Goal: Check status: Check status

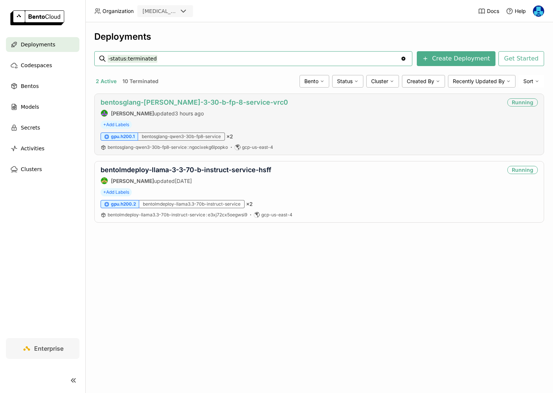
click at [188, 103] on link "bentosglang-[PERSON_NAME]-3-30-b-fp-8-service-vrc0" at bounding box center [194, 102] width 187 height 8
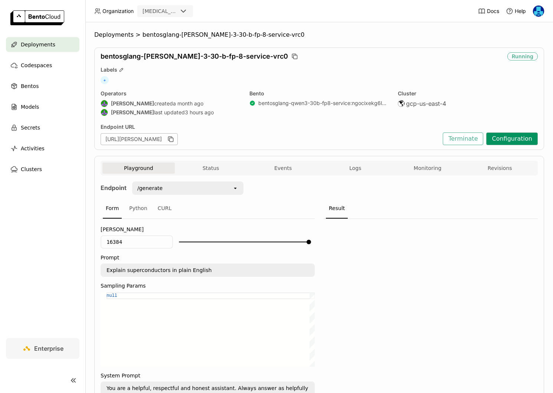
click at [506, 141] on button "Configuration" at bounding box center [512, 139] width 52 height 13
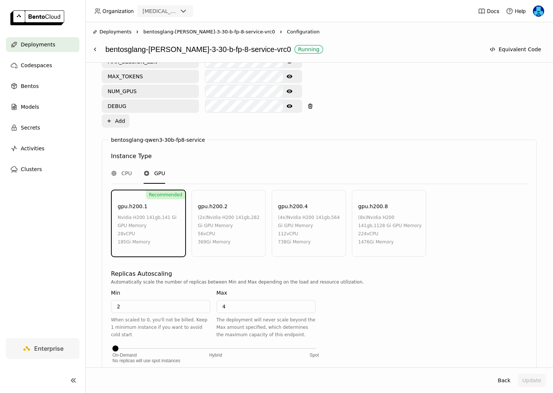
scroll to position [391, 0]
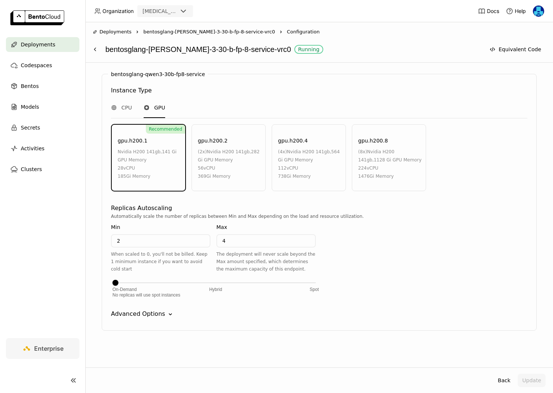
click at [115, 30] on span "Deployments" at bounding box center [115, 31] width 32 height 7
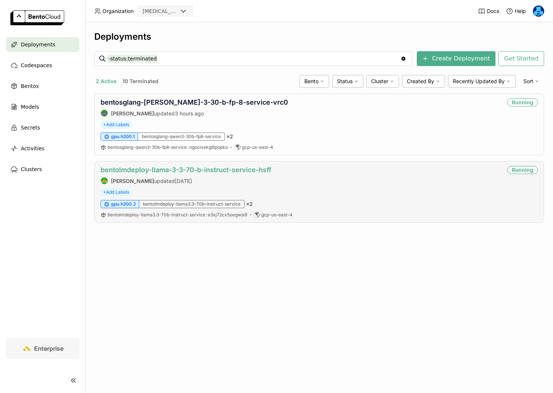
click at [211, 171] on link "bentolmdeploy-llama-3-3-70-b-instruct-service-hsff" at bounding box center [186, 170] width 171 height 8
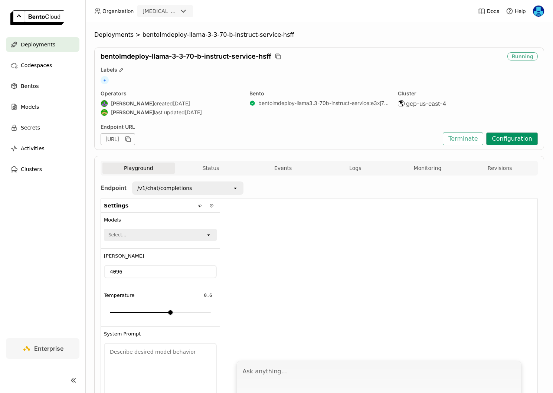
click at [509, 137] on button "Configuration" at bounding box center [512, 139] width 52 height 13
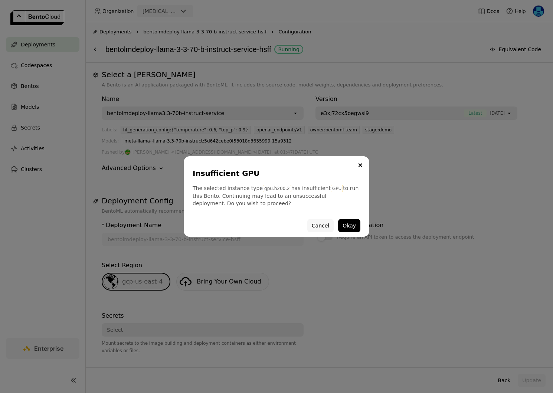
click at [320, 227] on button "Cancel" at bounding box center [320, 225] width 26 height 13
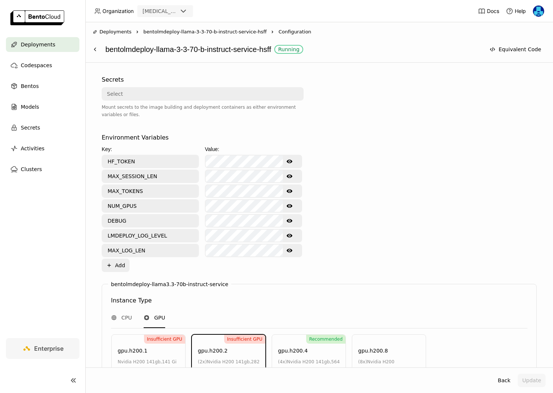
scroll to position [446, 0]
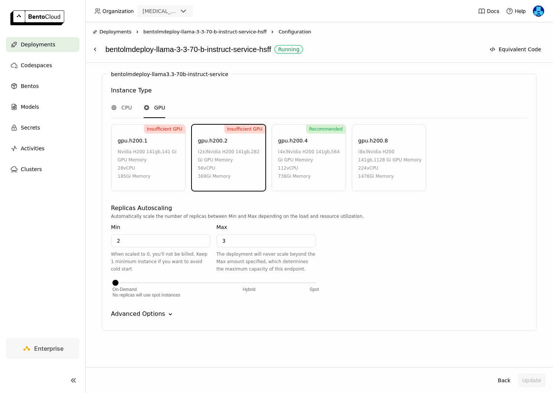
click at [115, 32] on span "Deployments" at bounding box center [115, 31] width 32 height 7
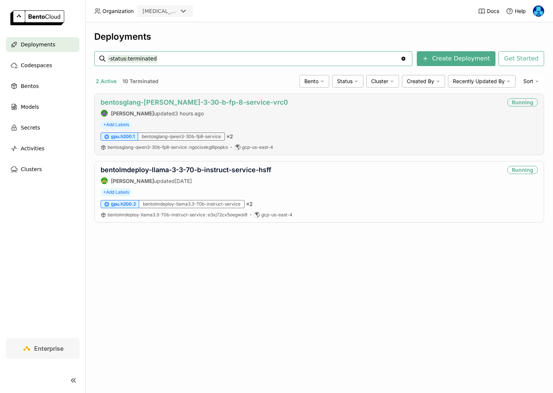
click at [235, 100] on link "bentosglang-[PERSON_NAME]-3-30-b-fp-8-service-vrc0" at bounding box center [194, 102] width 187 height 8
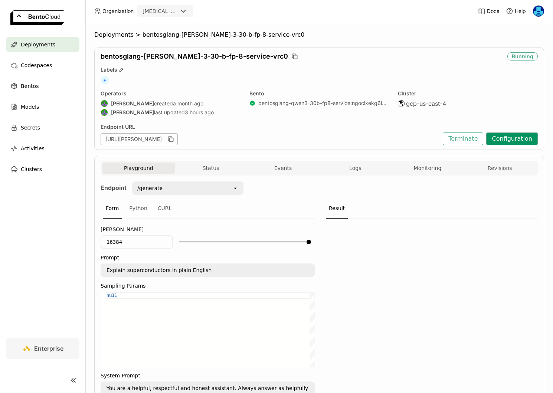
click at [520, 140] on button "Configuration" at bounding box center [512, 139] width 52 height 13
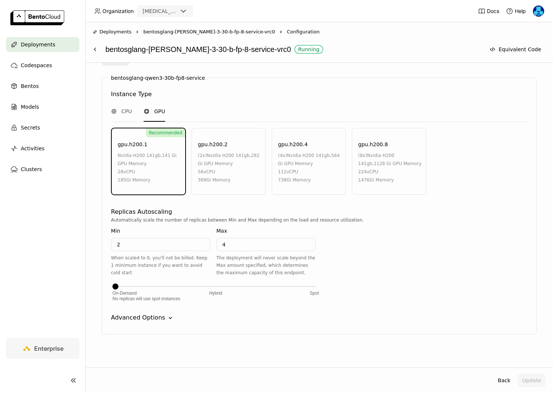
scroll to position [391, 0]
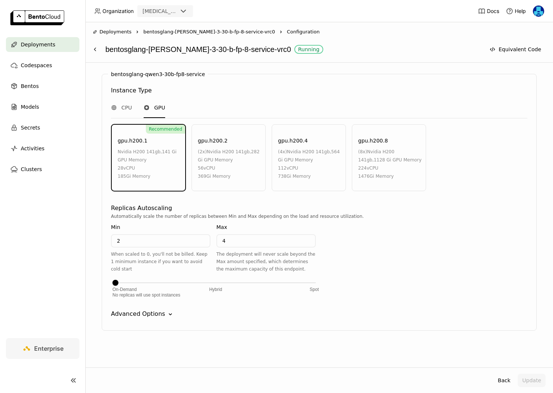
click at [167, 315] on icon "Down" at bounding box center [170, 314] width 7 height 7
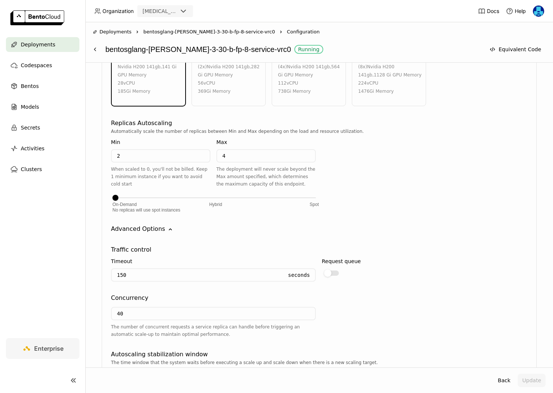
scroll to position [589, 0]
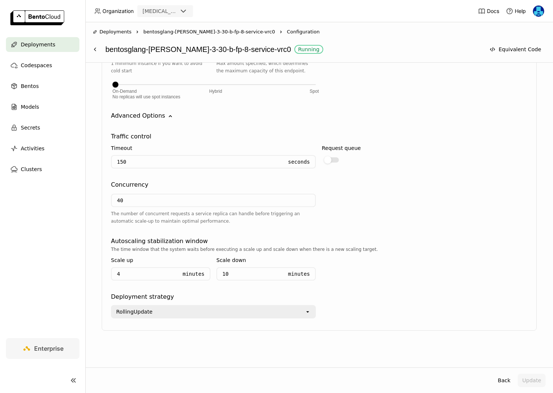
click at [120, 32] on span "Deployments" at bounding box center [115, 31] width 32 height 7
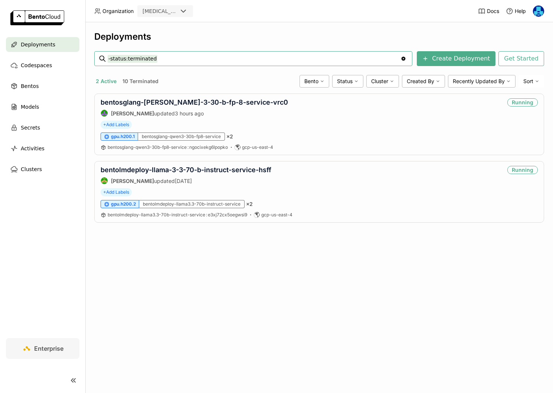
click at [67, 270] on nav "Deployments Codespaces Bentos Models Secrets Activities Clusters" at bounding box center [42, 187] width 85 height 301
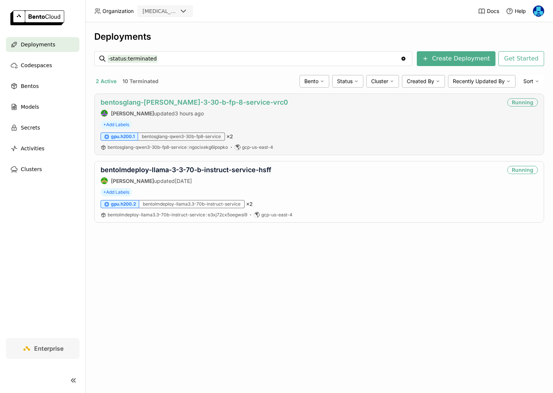
click at [164, 104] on link "bentosglang-[PERSON_NAME]-3-30-b-fp-8-service-vrc0" at bounding box center [194, 102] width 187 height 8
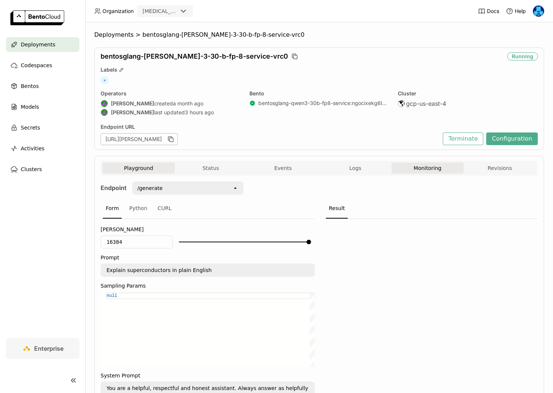
click at [424, 170] on button "Monitoring" at bounding box center [428, 168] width 72 height 11
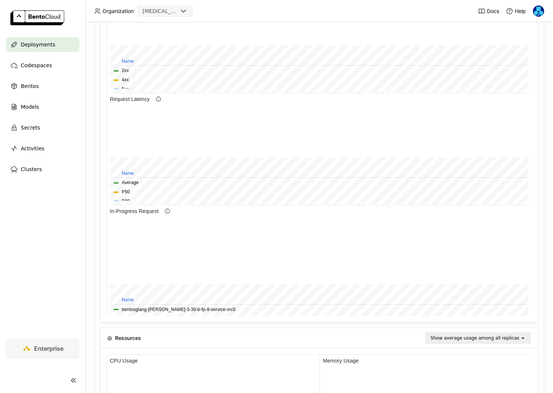
scroll to position [197, 0]
